Goal: Task Accomplishment & Management: Manage account settings

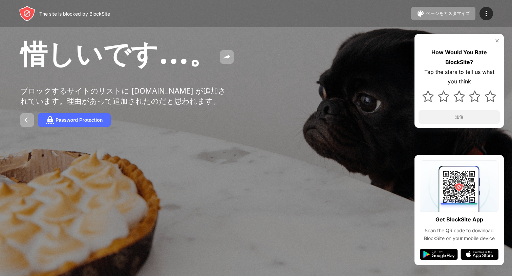
click at [240, 136] on div "惜しいです…。 ブロックするサイトのリストに b.hatena.ne.jp が追加されています。理由があって追加されたのだと思われます。 Password P…" at bounding box center [256, 81] width 512 height 163
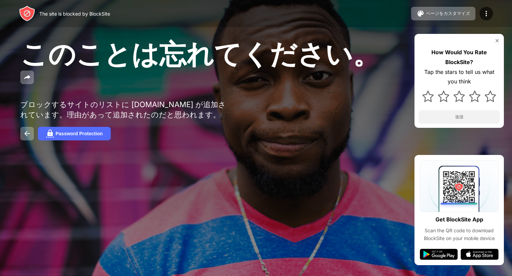
drag, startPoint x: 233, startPoint y: 139, endPoint x: 229, endPoint y: 136, distance: 4.9
click at [229, 136] on div "このことは忘れてください。 ブロックするサイトのリストに b.hatena.ne.jp が追加されています。理由があって追加されたのだと思われます。 Pass…" at bounding box center [256, 88] width 512 height 177
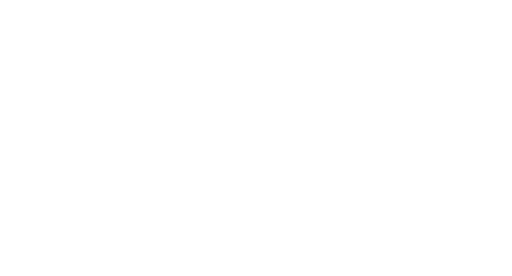
click at [243, 3] on html at bounding box center [256, 1] width 512 height 3
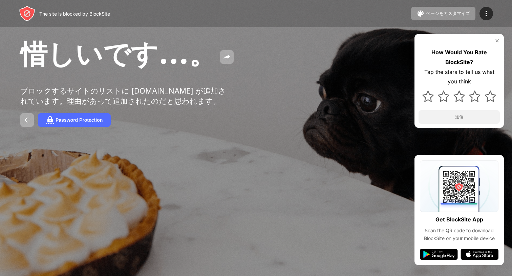
click at [245, 127] on div "Password Protection" at bounding box center [255, 120] width 471 height 14
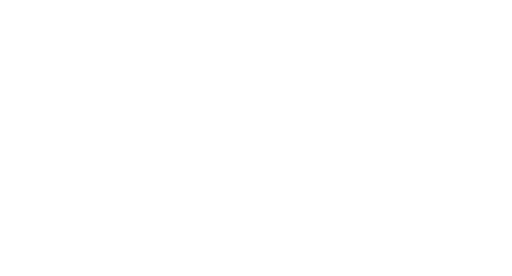
click at [241, 0] on html at bounding box center [256, 0] width 512 height 0
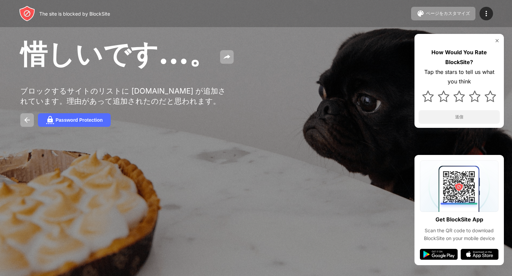
click at [230, 132] on html "The site is blocked by BlockSite ページをカスタマイズ ブロックリストの編集 リダイレクト ブロックページのカスタマイズ Up…" at bounding box center [256, 138] width 512 height 276
